Goal: Information Seeking & Learning: Learn about a topic

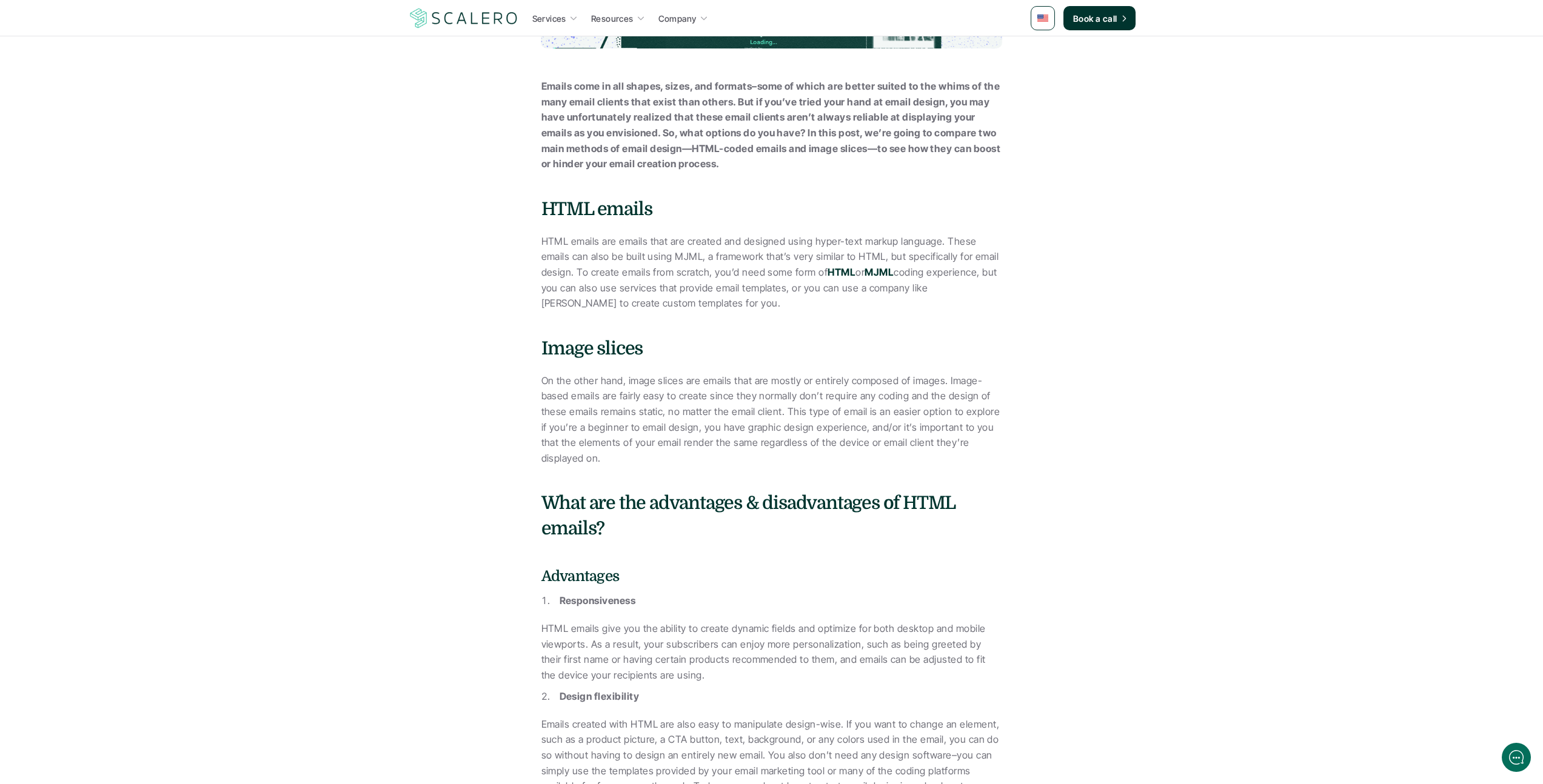
click at [656, 380] on p "On the other hand, image slices are emails that are mostly or entirely composed…" at bounding box center [772, 420] width 461 height 93
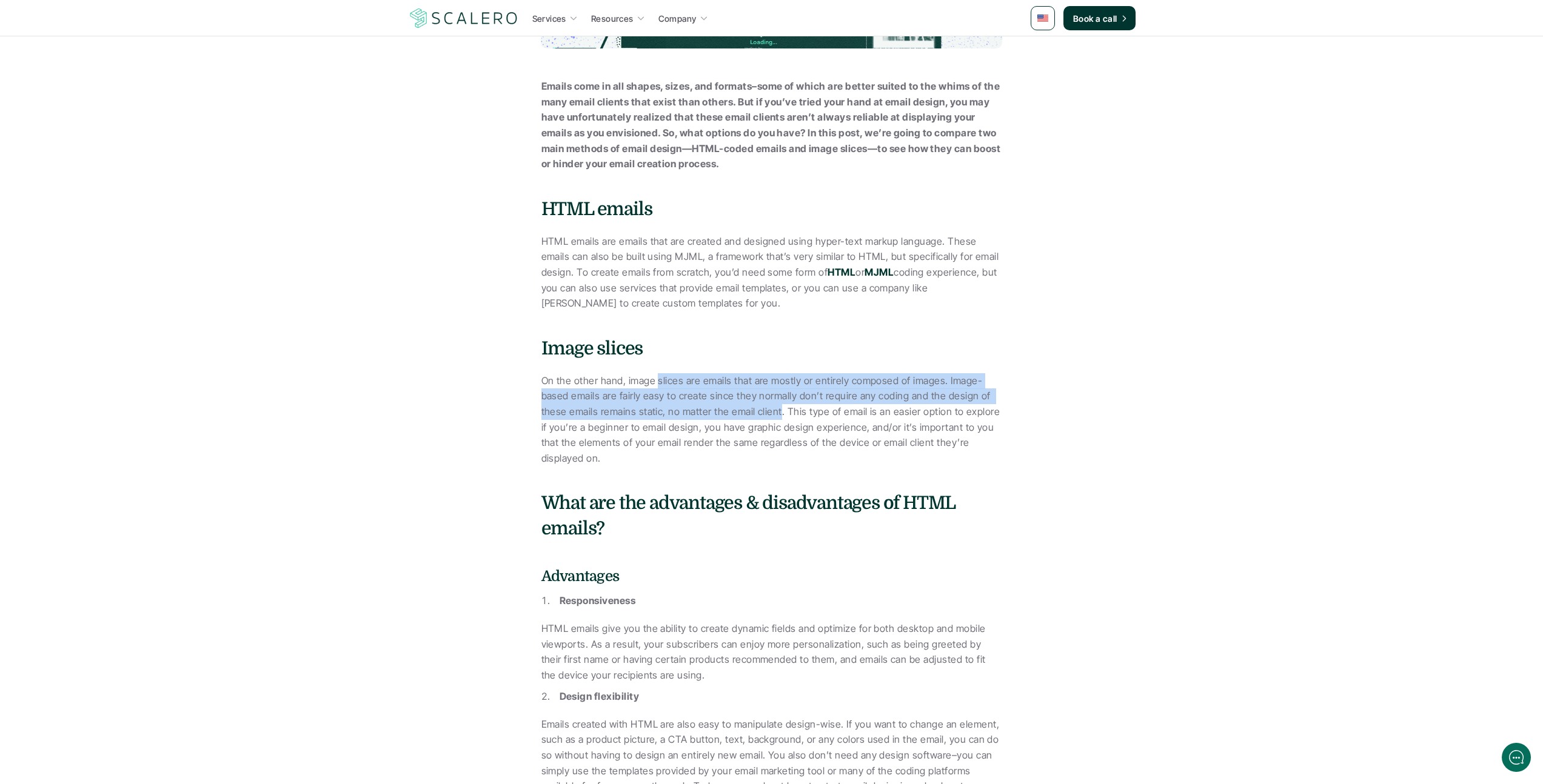
drag, startPoint x: 656, startPoint y: 380, endPoint x: 759, endPoint y: 405, distance: 106.0
click at [759, 405] on p "On the other hand, image slices are emails that are mostly or entirely composed…" at bounding box center [772, 420] width 461 height 93
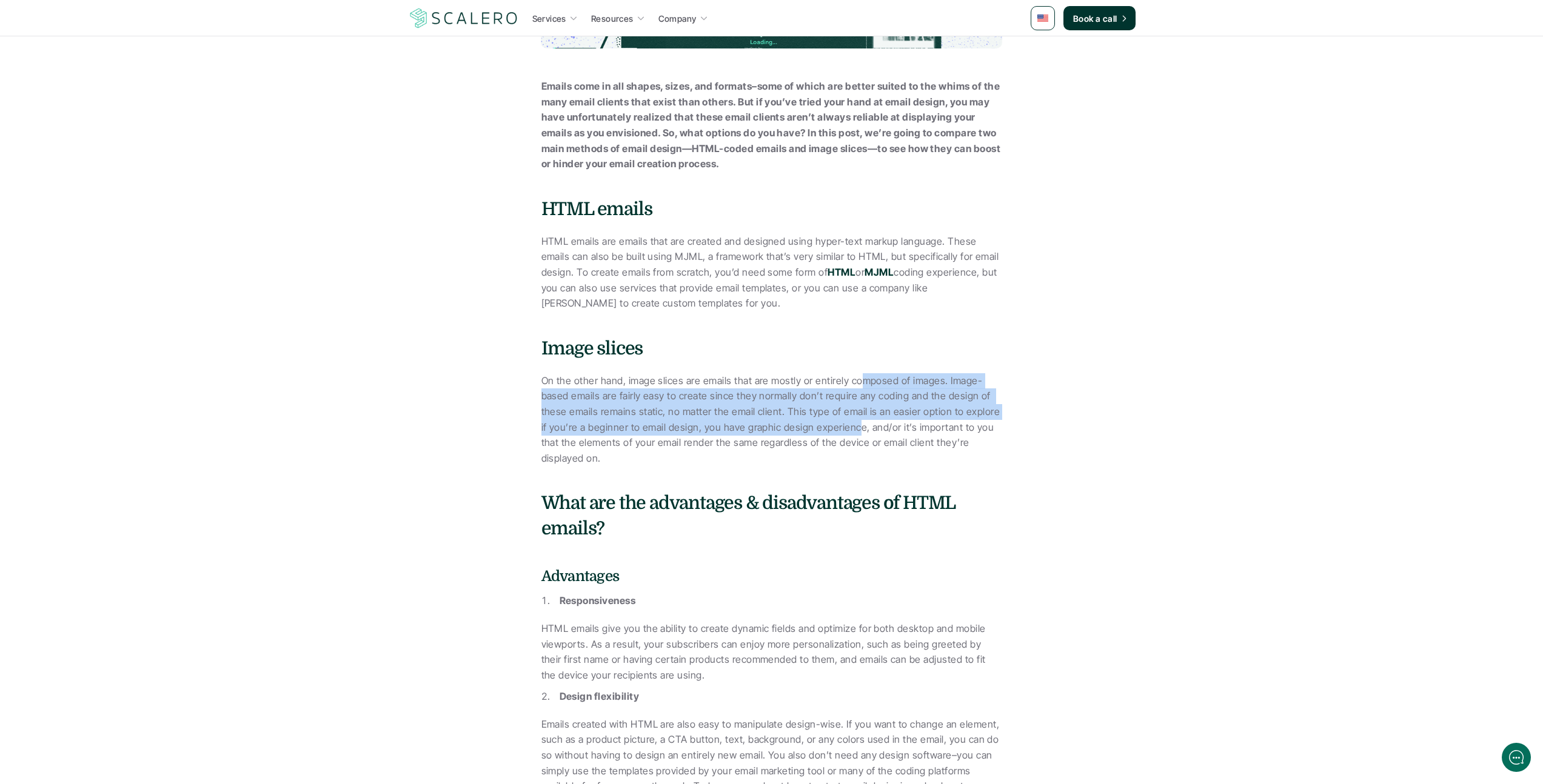
drag, startPoint x: 857, startPoint y: 380, endPoint x: 846, endPoint y: 430, distance: 51.2
click at [846, 430] on p "On the other hand, image slices are emails that are mostly or entirely composed…" at bounding box center [772, 420] width 461 height 93
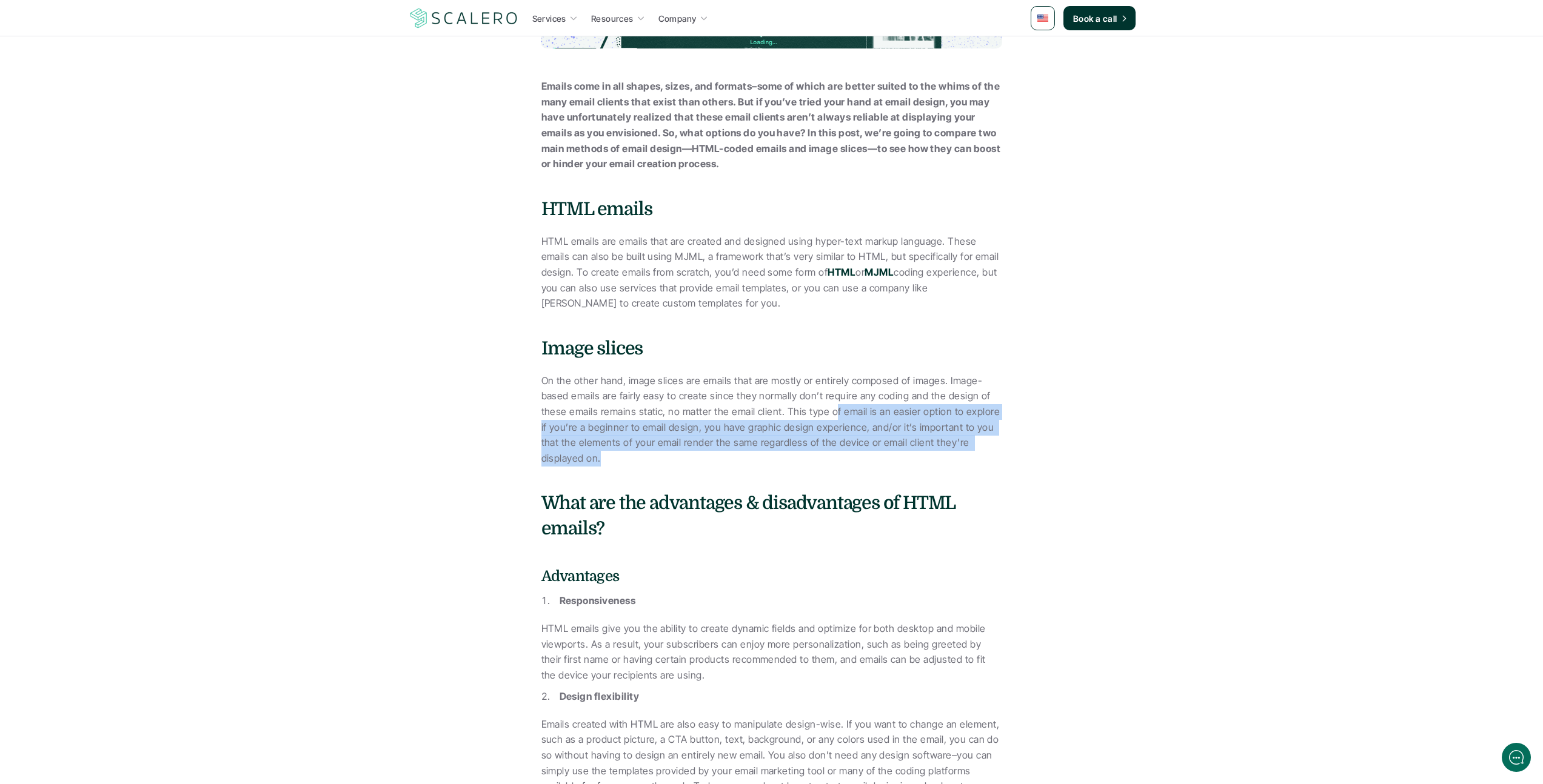
drag, startPoint x: 831, startPoint y: 412, endPoint x: 1001, endPoint y: 449, distance: 174.0
click at [1001, 449] on p "On the other hand, image slices are emails that are mostly or entirely composed…" at bounding box center [772, 420] width 461 height 93
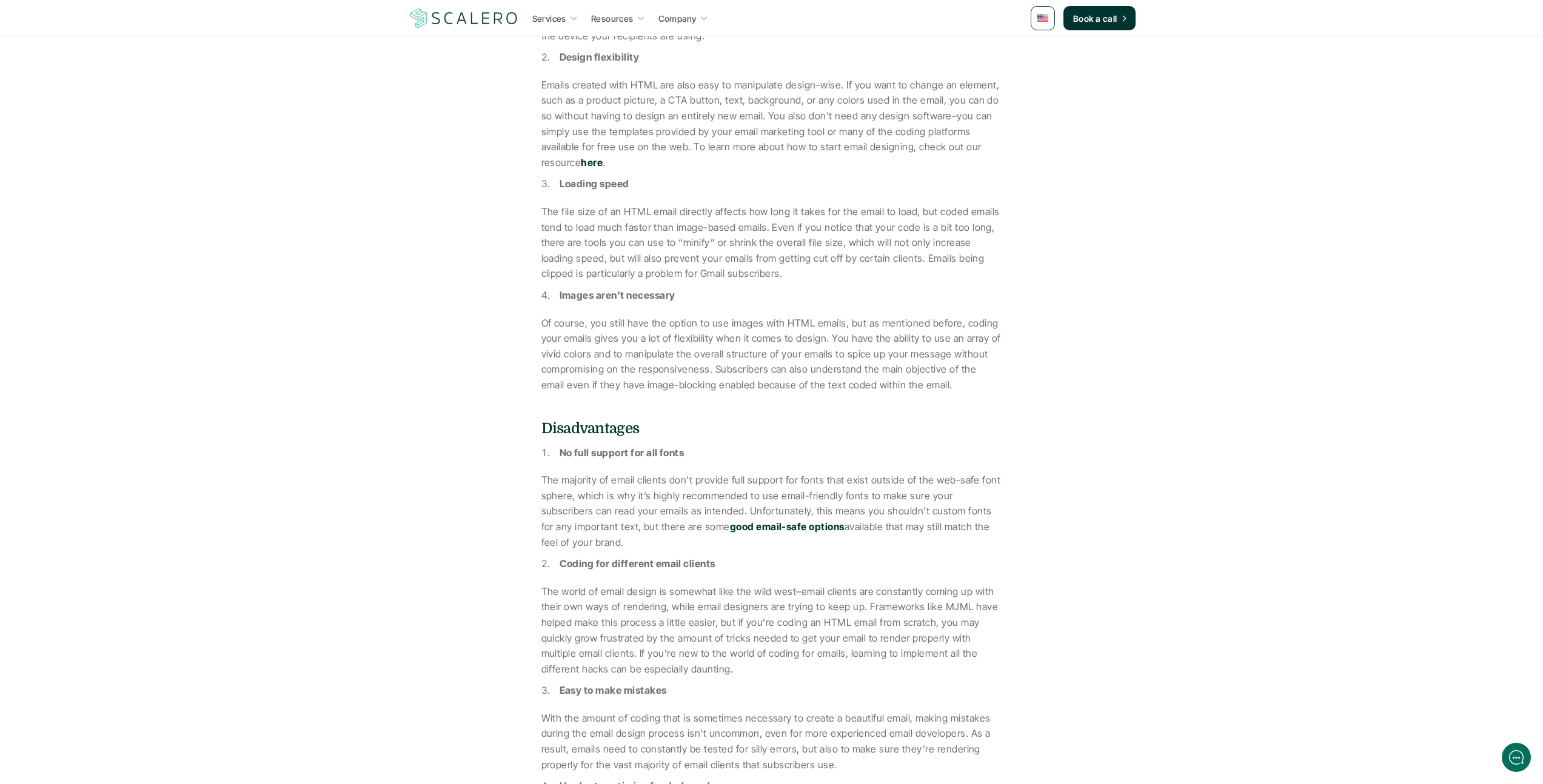
scroll to position [1132, 0]
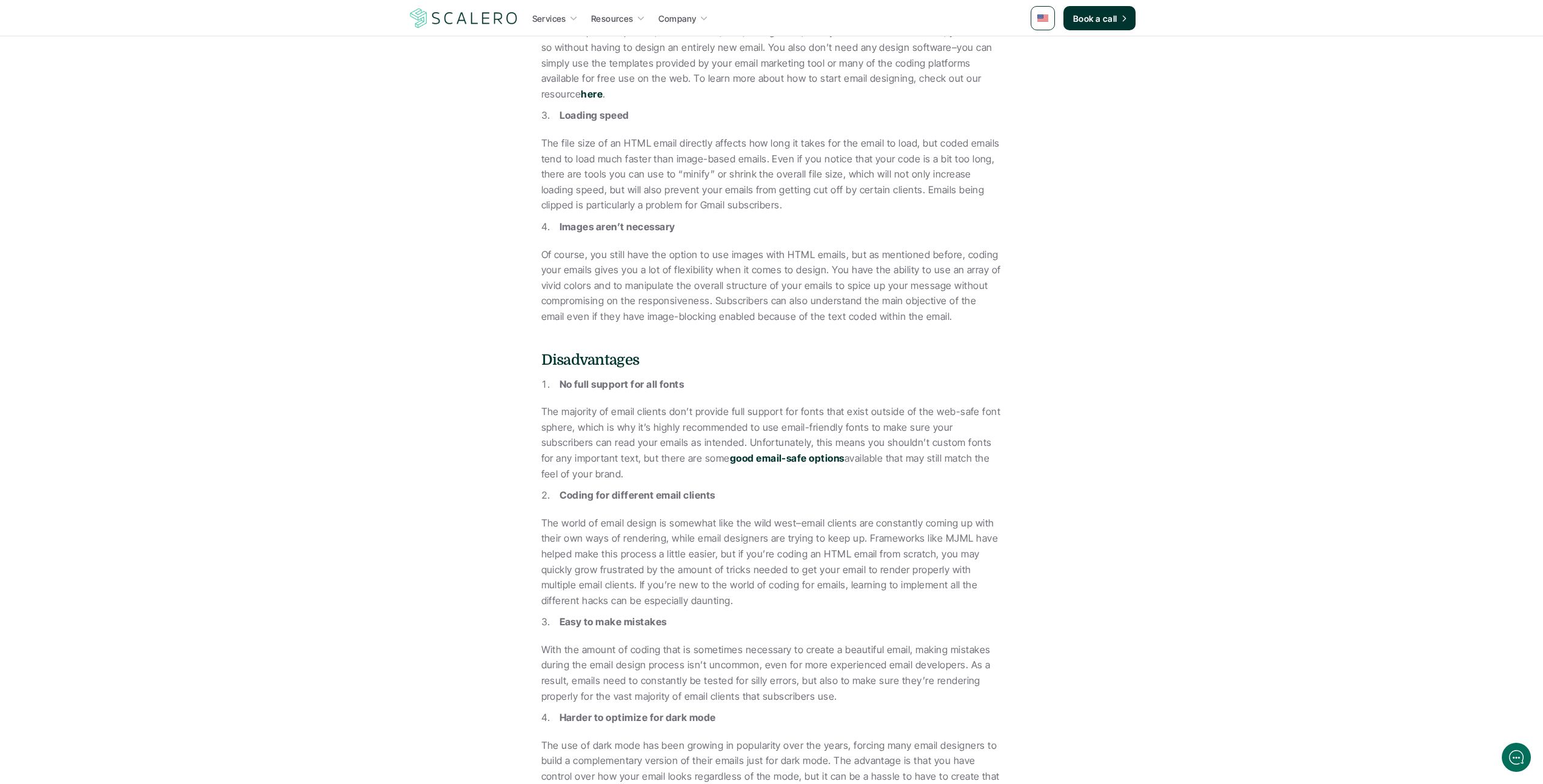
drag, startPoint x: 792, startPoint y: 398, endPoint x: 858, endPoint y: 419, distance: 69.3
click at [858, 419] on p "The majority of email clients don’t provide full support for fonts that exist o…" at bounding box center [772, 443] width 461 height 78
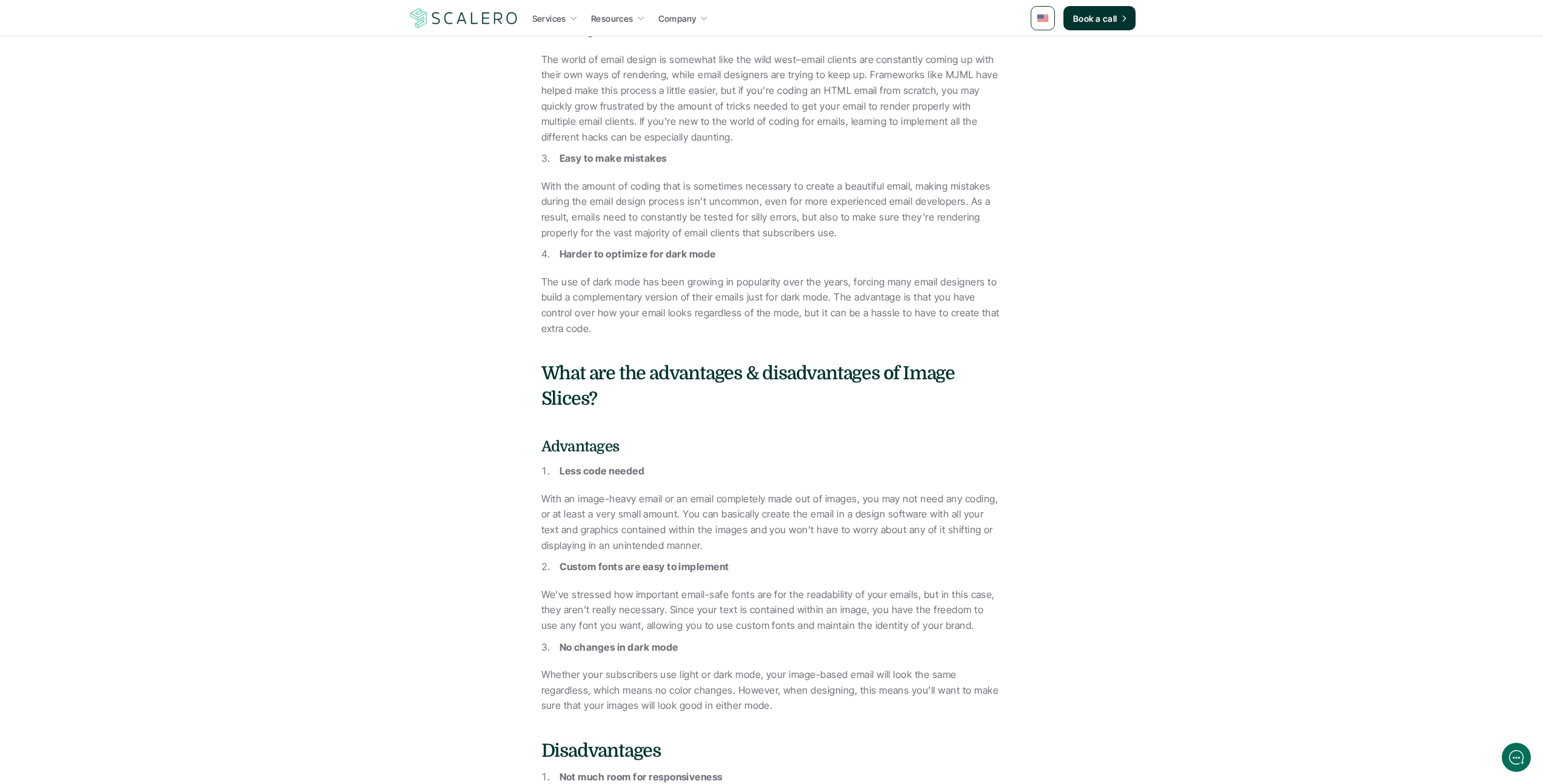
scroll to position [1789, 0]
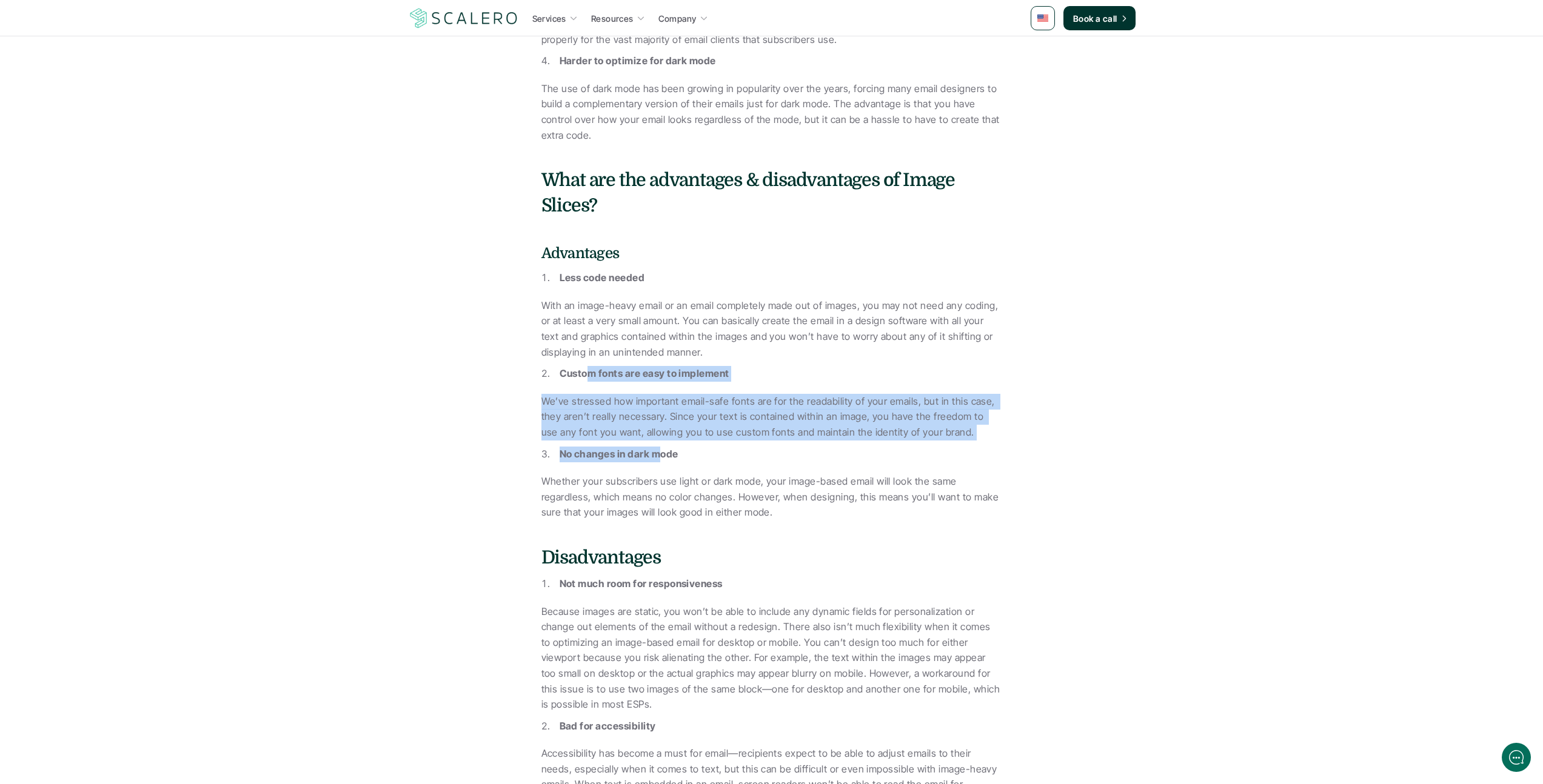
drag, startPoint x: 591, startPoint y: 359, endPoint x: 662, endPoint y: 445, distance: 111.5
click at [661, 447] on p "No changes in dark mode" at bounding box center [781, 454] width 443 height 16
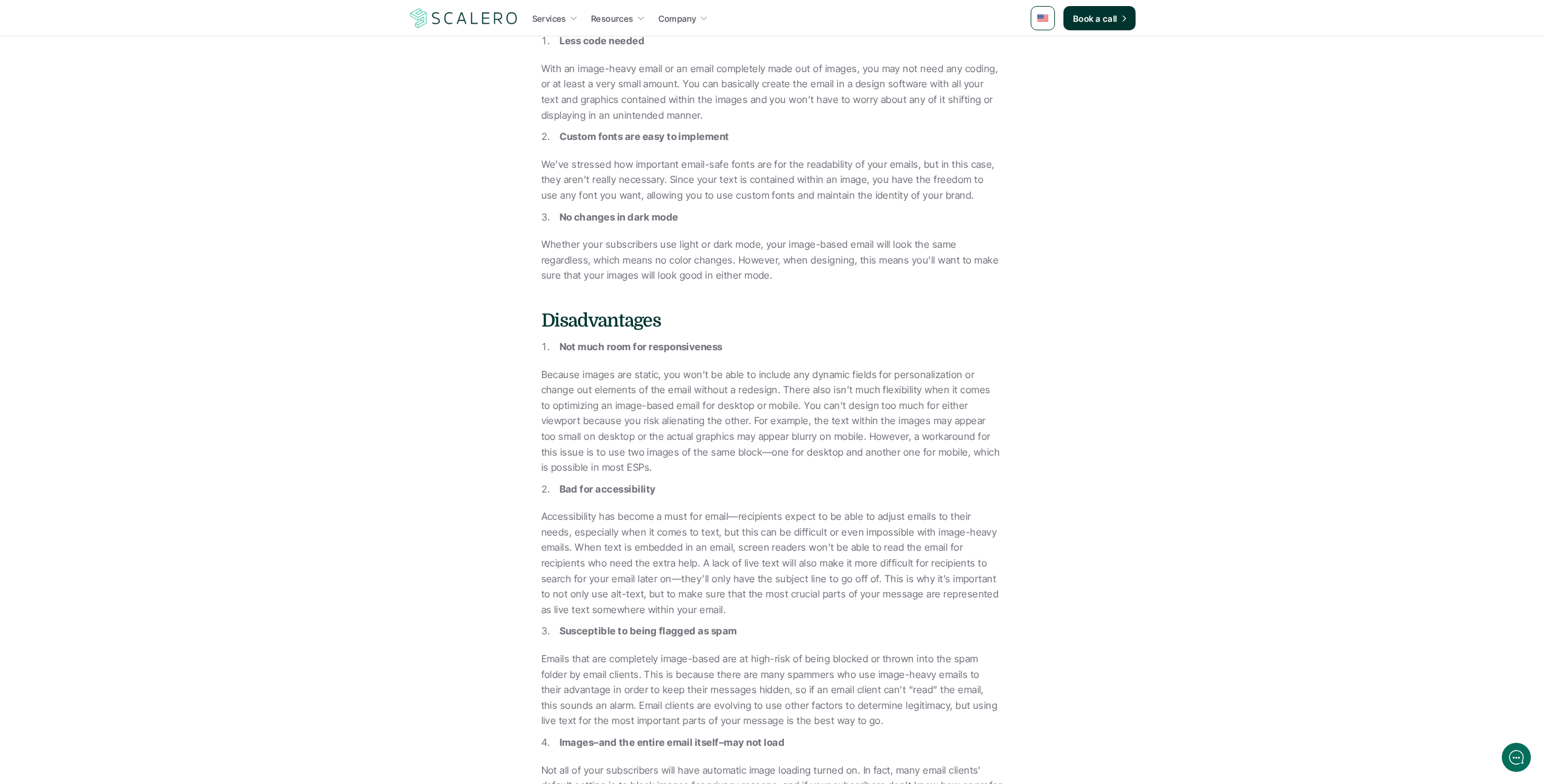
scroll to position [2166, 0]
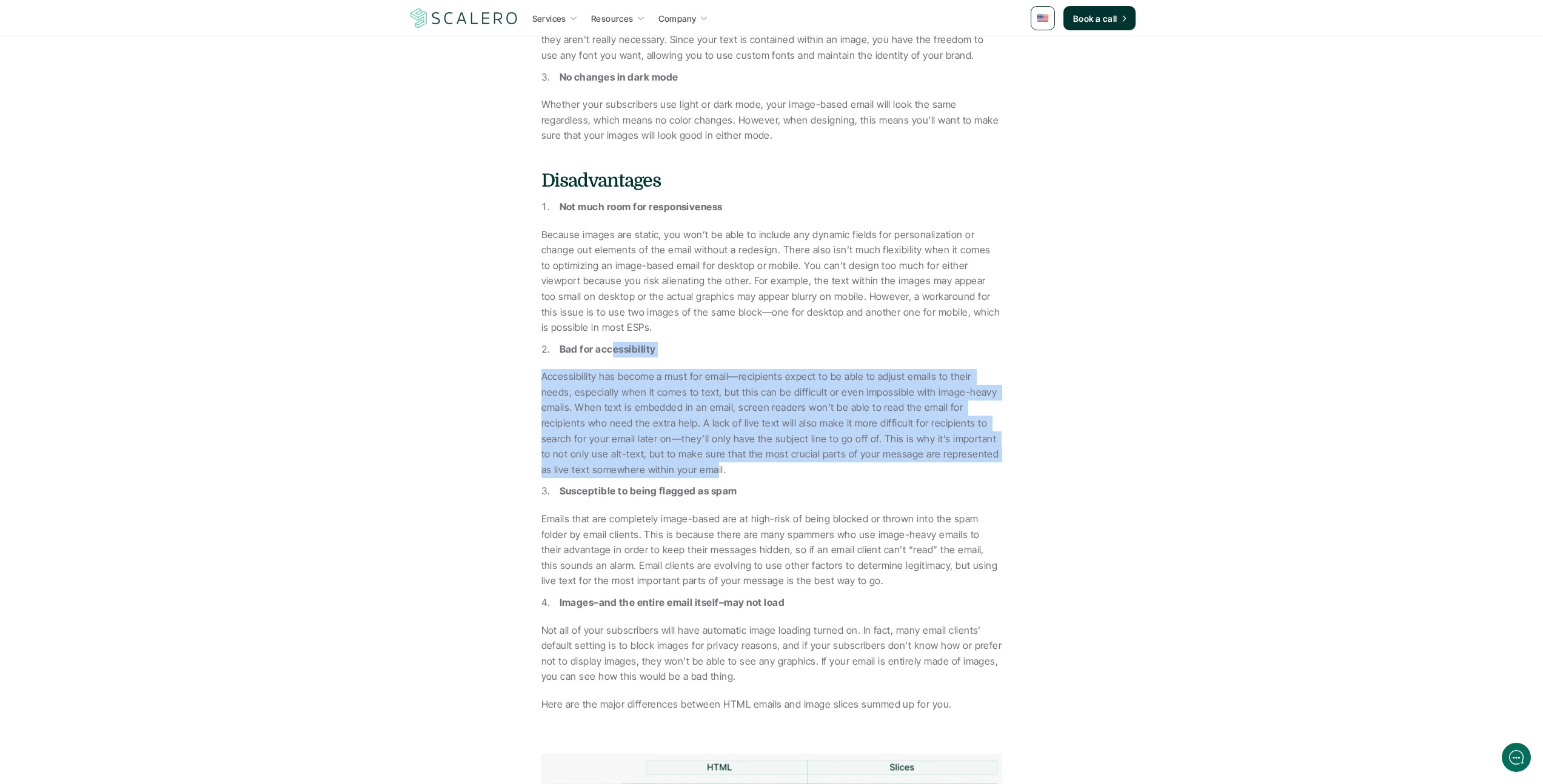
drag, startPoint x: 613, startPoint y: 335, endPoint x: 663, endPoint y: 449, distance: 124.5
click at [663, 449] on p "Accessibility has become a must for email—recipients expect to be able to adjus…" at bounding box center [772, 423] width 461 height 108
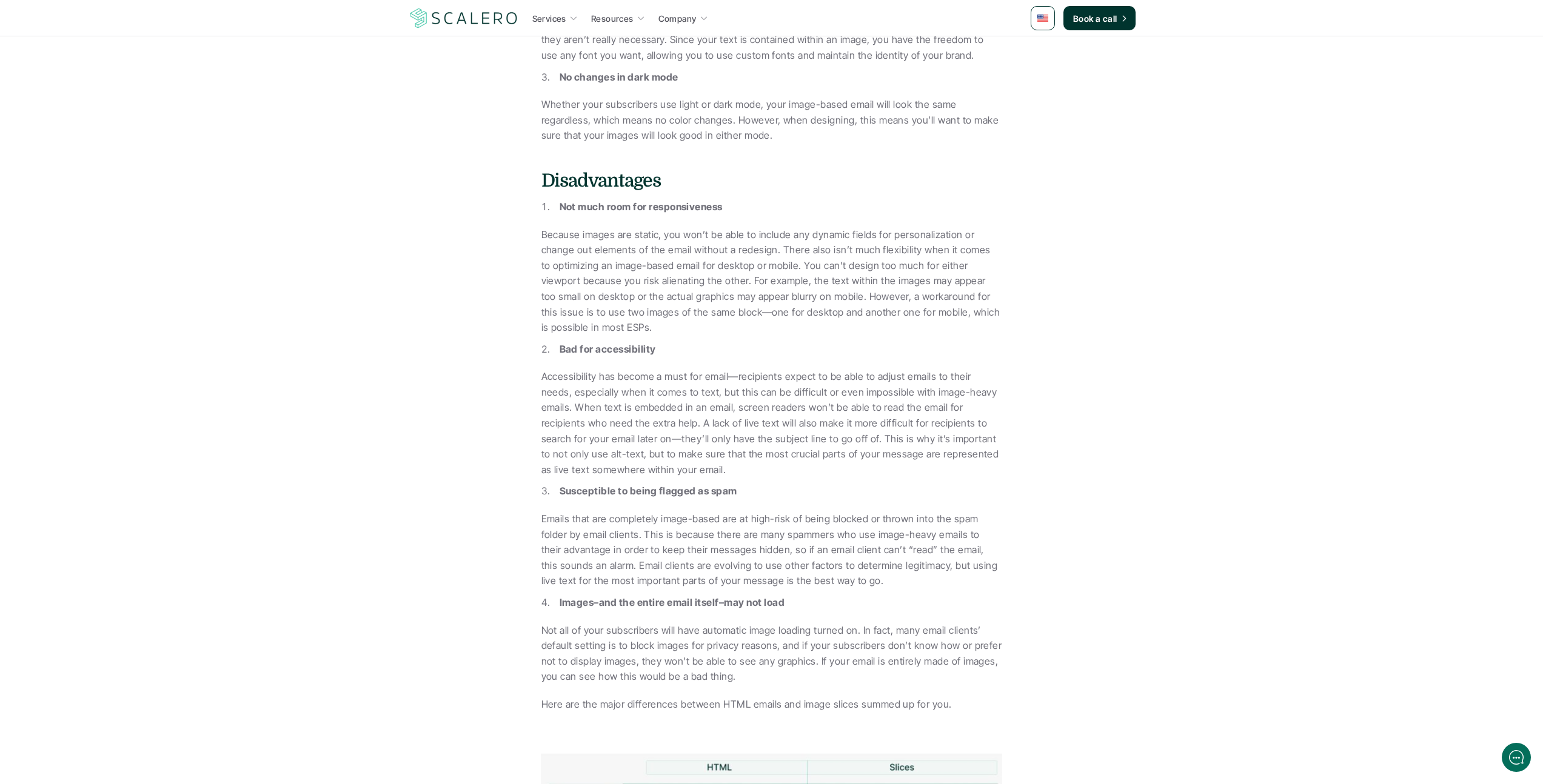
scroll to position [2228, 0]
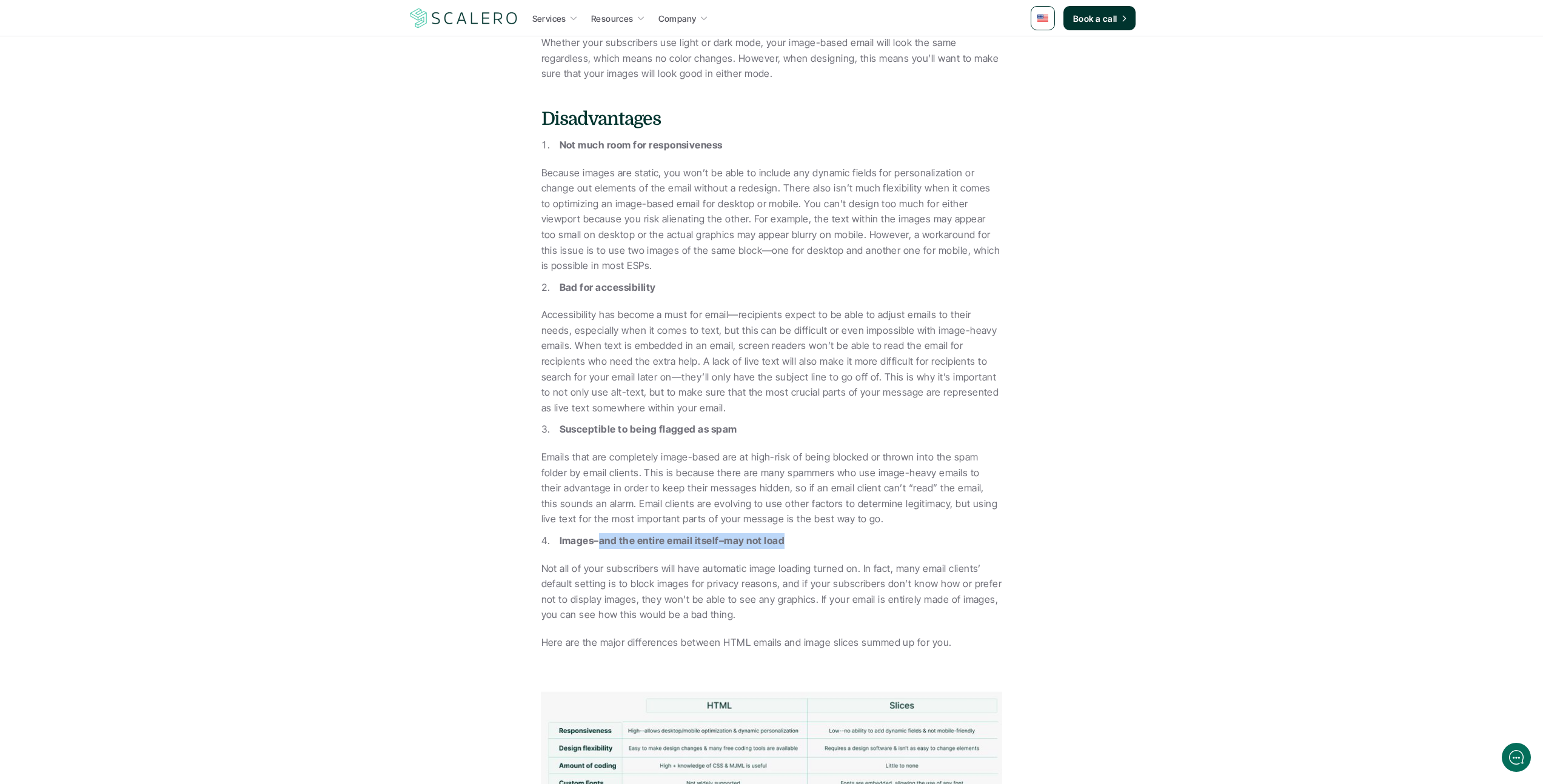
drag, startPoint x: 598, startPoint y: 524, endPoint x: 782, endPoint y: 534, distance: 184.3
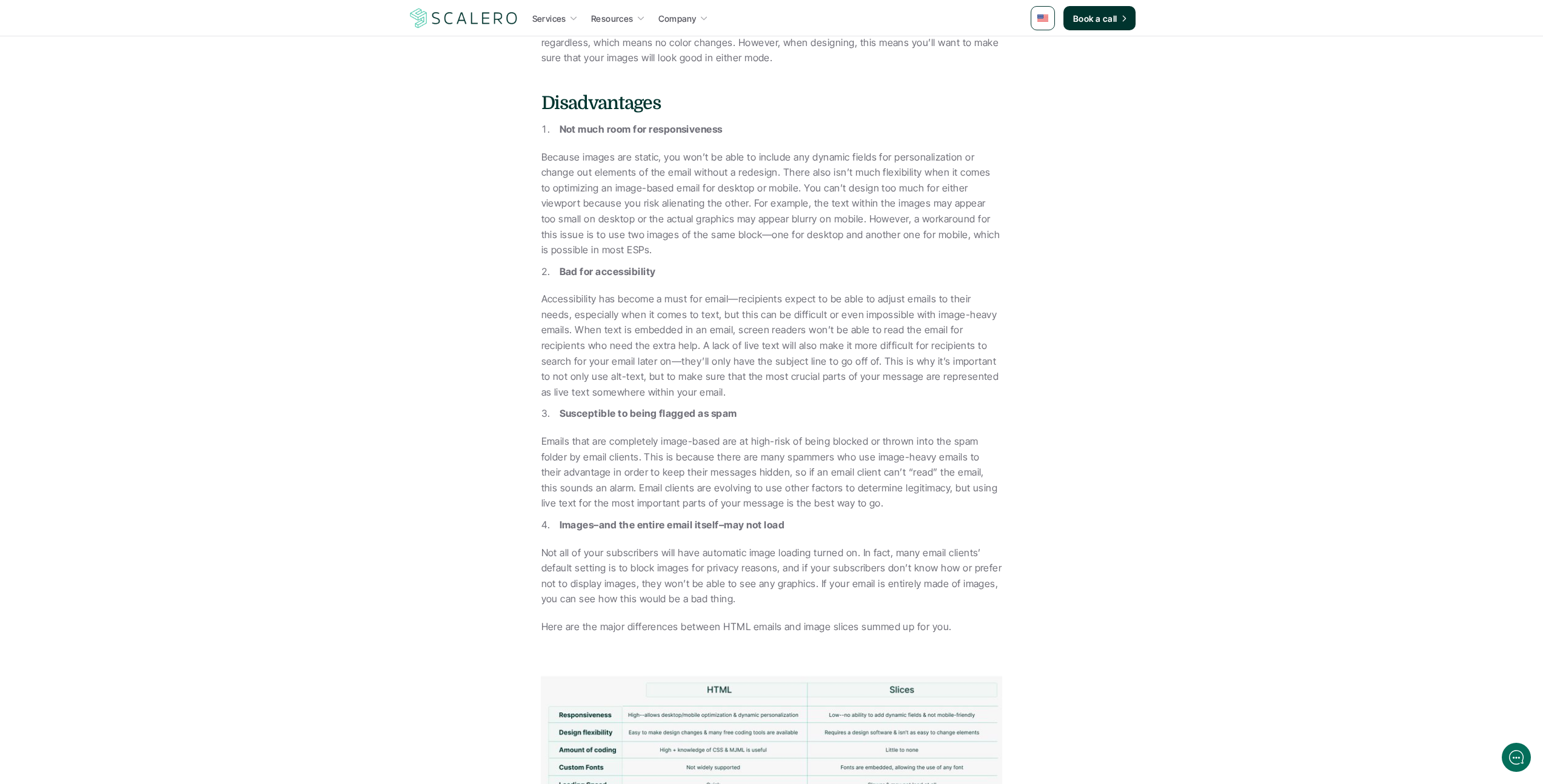
scroll to position [2252, 0]
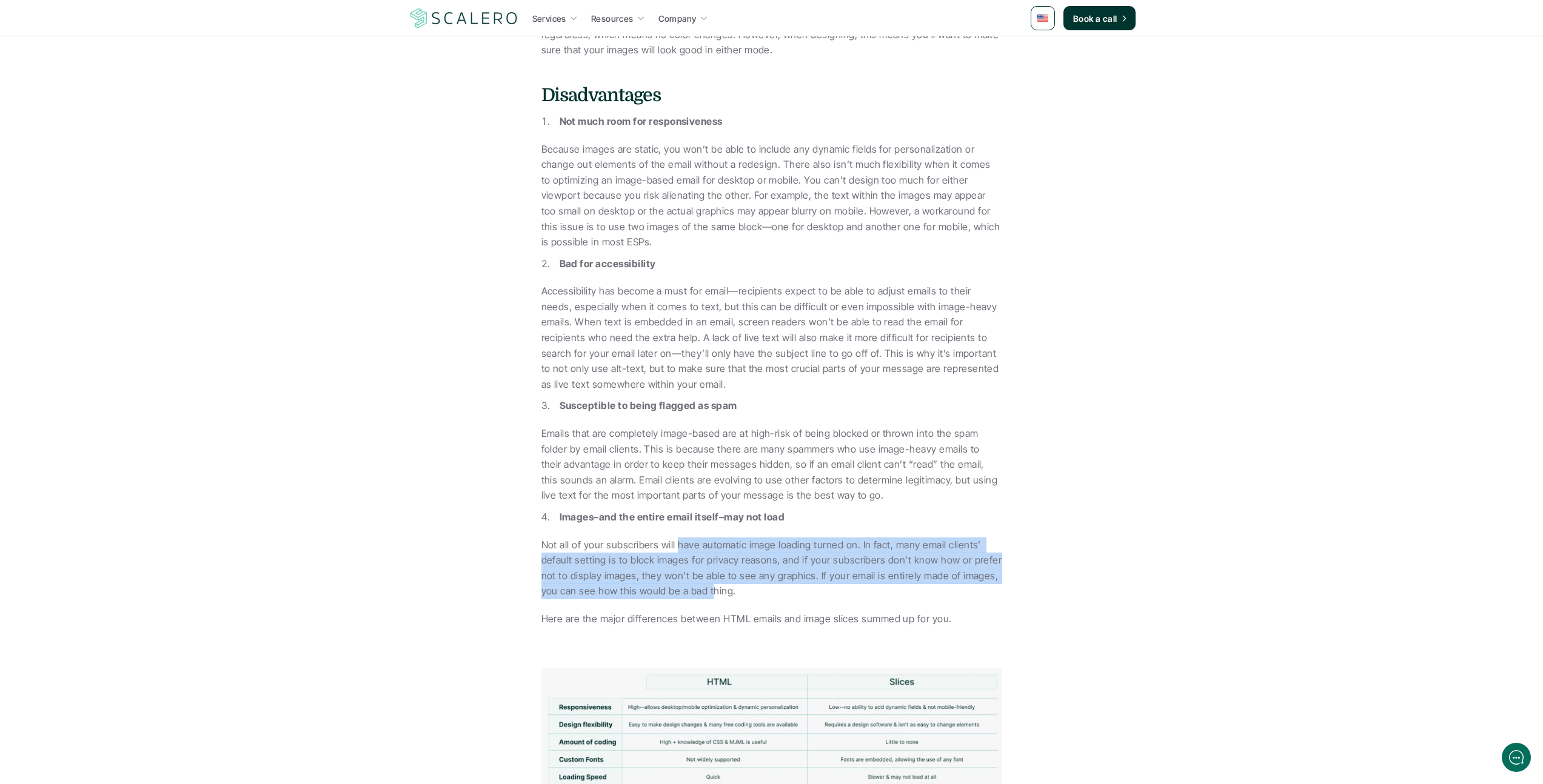
drag, startPoint x: 678, startPoint y: 527, endPoint x: 712, endPoint y: 578, distance: 61.3
click at [712, 578] on p "Not all of your subscribers will have automatic image loading turned on. In fac…" at bounding box center [772, 568] width 461 height 62
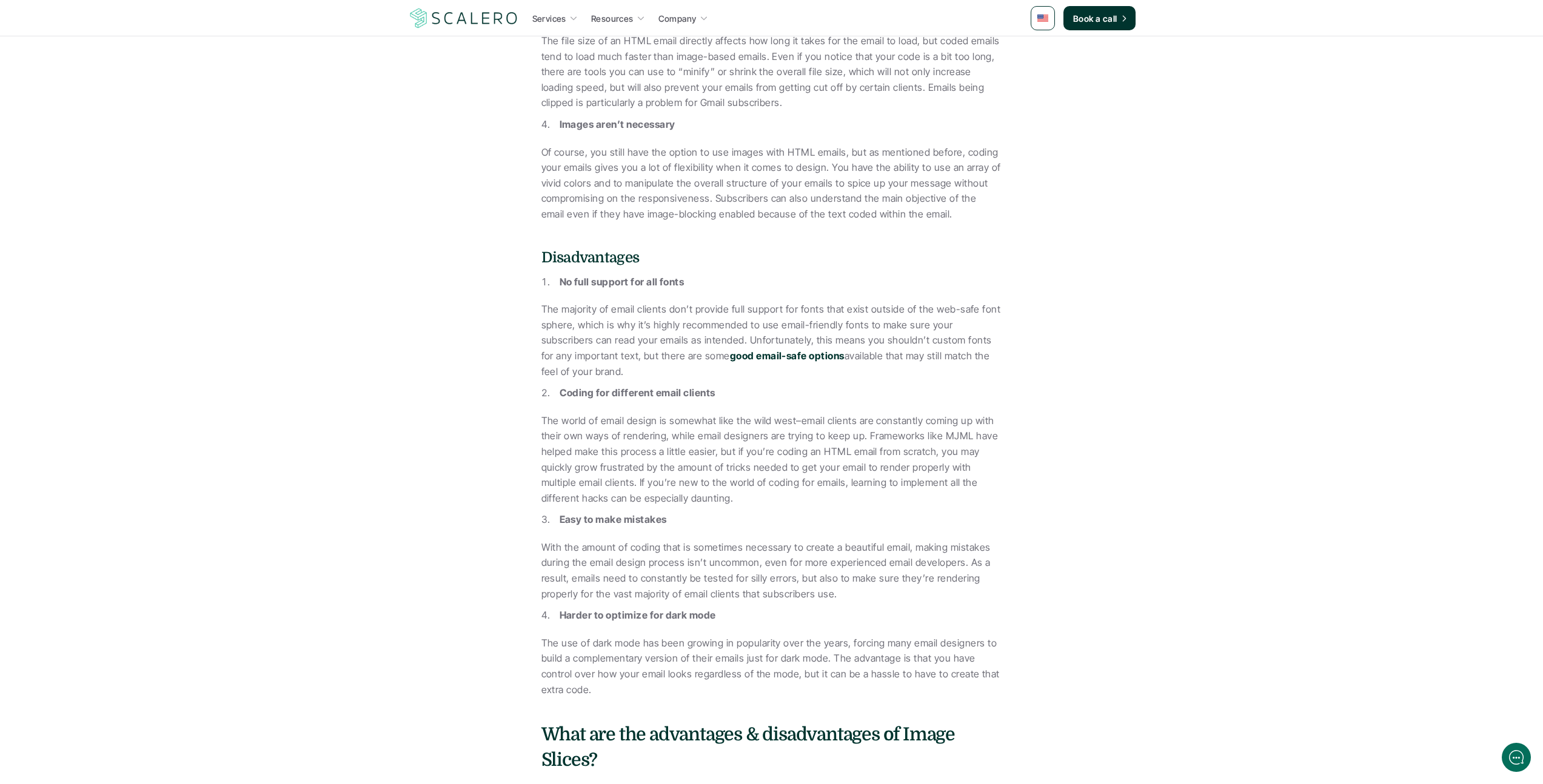
scroll to position [0, 0]
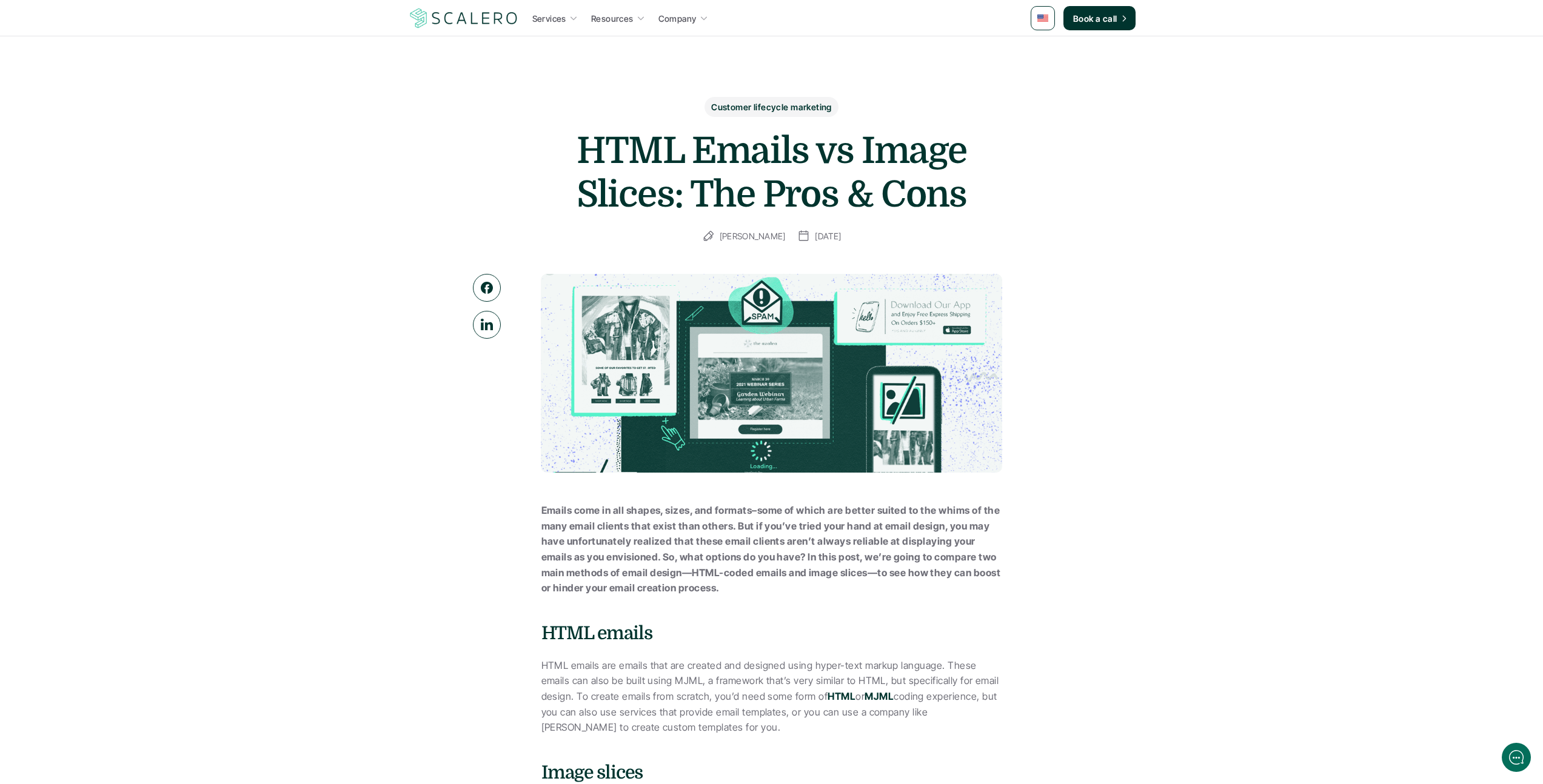
click at [649, 548] on p "Emails come in all shapes, sizes, and formats–some of which are better suited t…" at bounding box center [772, 550] width 461 height 93
